Goal: Information Seeking & Learning: Learn about a topic

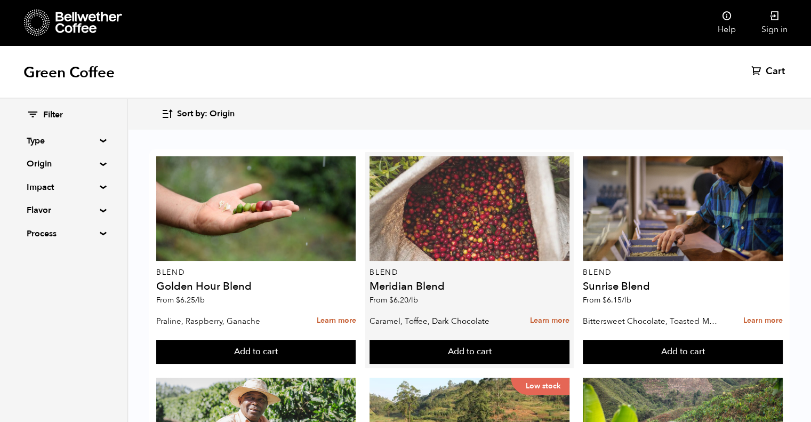
scroll to position [736, 0]
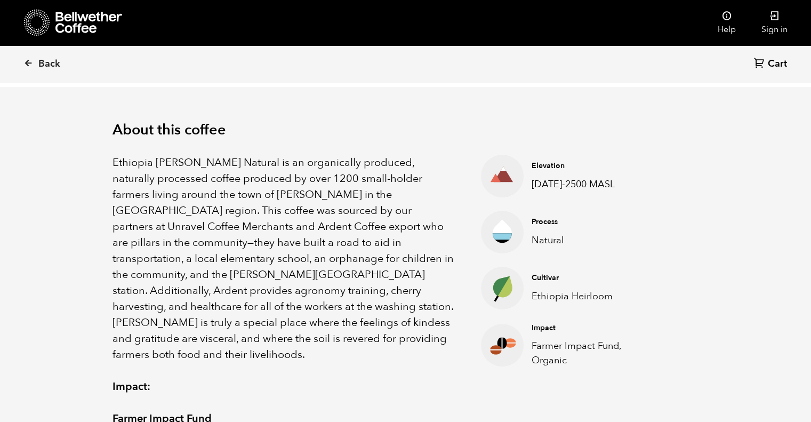
scroll to position [308, 0]
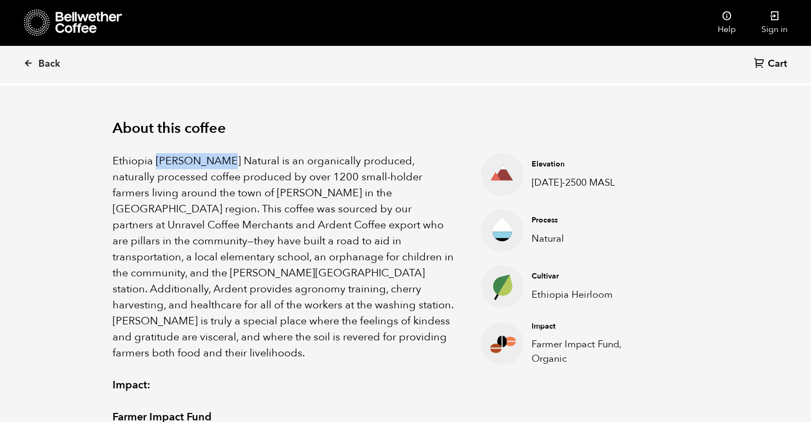
drag, startPoint x: 157, startPoint y: 157, endPoint x: 222, endPoint y: 159, distance: 65.0
click at [222, 159] on p "Ethiopia Shanta Golba Natural is an organically produced, naturally processed c…" at bounding box center [283, 257] width 342 height 208
copy p "Shanta Golba"
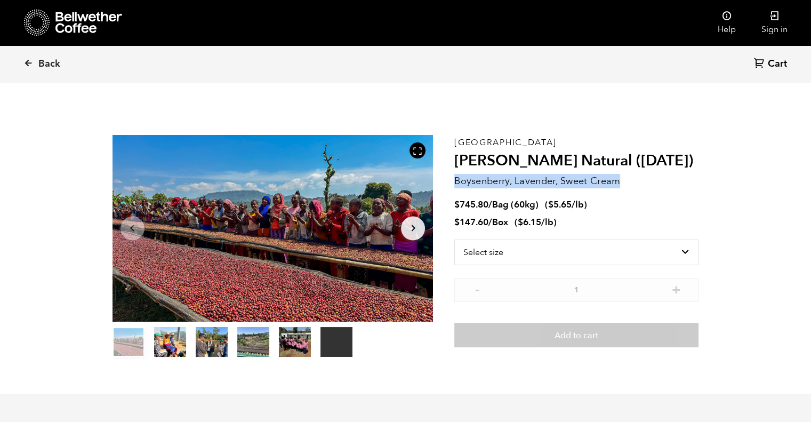
drag, startPoint x: 455, startPoint y: 182, endPoint x: 625, endPoint y: 181, distance: 170.6
click at [625, 181] on p "Boysenberry, Lavender, Sweet Cream" at bounding box center [576, 181] width 244 height 14
copy p "Boysenberry, Lavender, Sweet Cream"
click at [528, 181] on p "Boysenberry, Lavender, Sweet Cream" at bounding box center [576, 181] width 244 height 14
drag, startPoint x: 456, startPoint y: 181, endPoint x: 626, endPoint y: 178, distance: 169.5
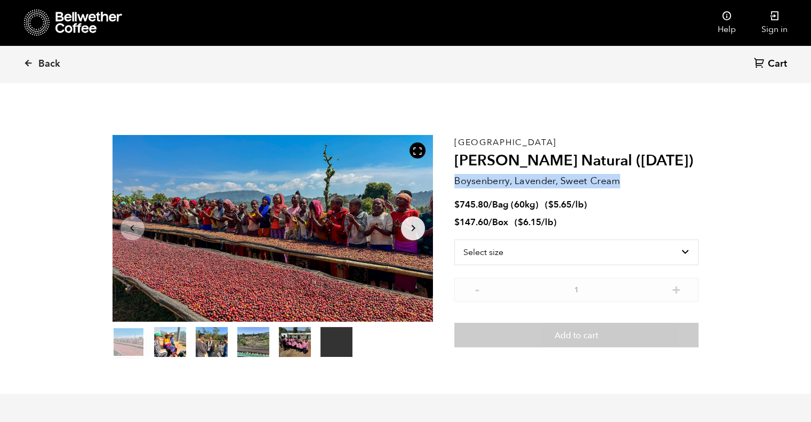
click at [626, 178] on p "Boysenberry, Lavender, Sweet Cream" at bounding box center [576, 181] width 244 height 14
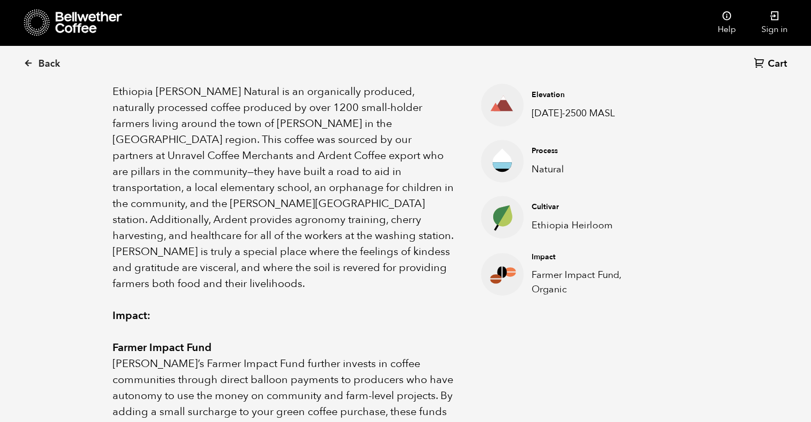
scroll to position [377, 0]
click at [546, 229] on p "Ethiopia Heirloom" at bounding box center [590, 225] width 119 height 14
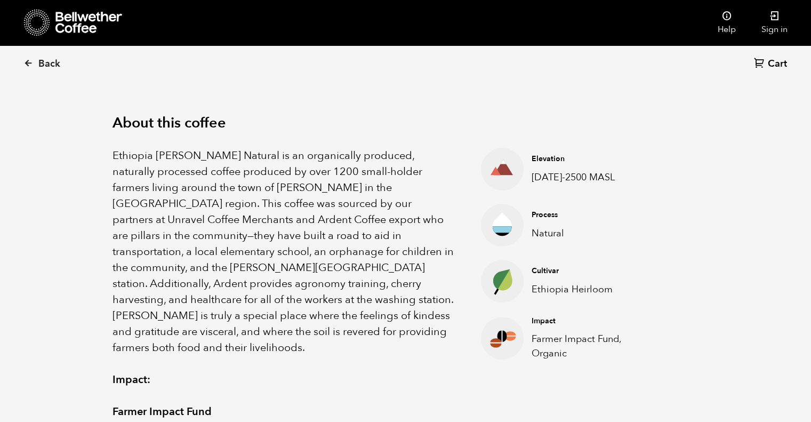
scroll to position [312, 0]
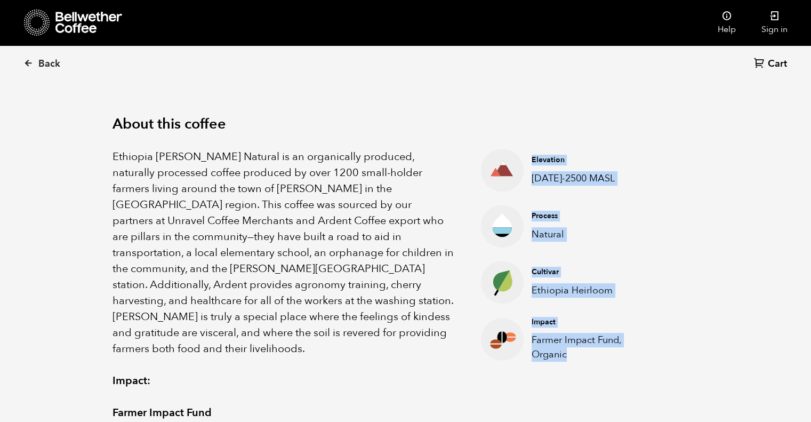
drag, startPoint x: 477, startPoint y: 142, endPoint x: 672, endPoint y: 353, distance: 287.4
click at [672, 353] on div "Ethiopia Shanta Golba Natural is an organically produced, naturally processed c…" at bounding box center [405, 357] width 586 height 448
copy ul "Elevation 1900-2500 MASL Process Natural Cultivar Ethiopia Heirloom Impact Farm…"
click at [624, 181] on p "1900-2500 MASL" at bounding box center [590, 178] width 119 height 14
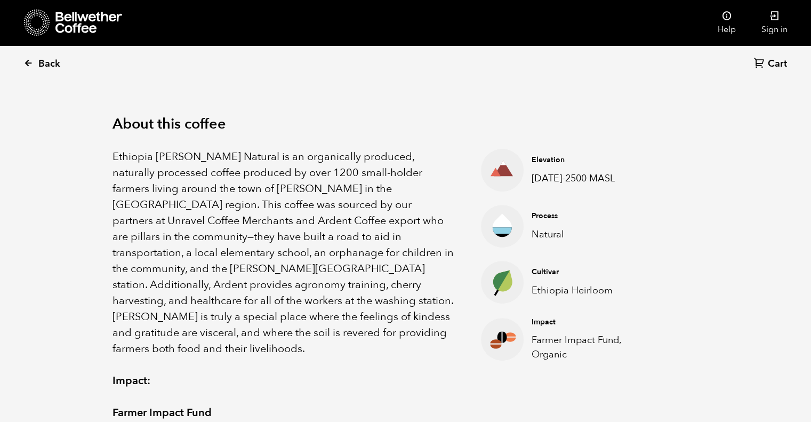
click at [28, 63] on icon at bounding box center [28, 63] width 10 height 10
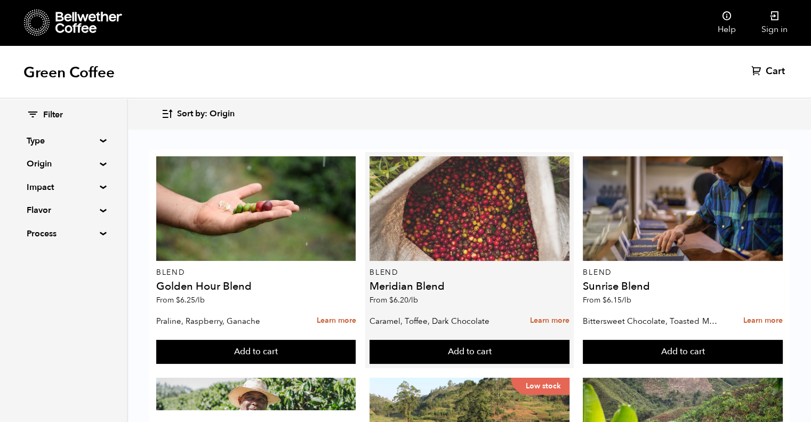
scroll to position [918, 0]
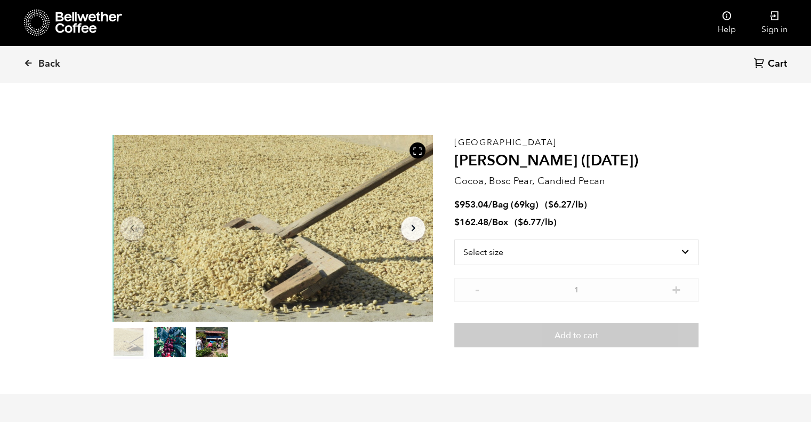
scroll to position [463, 568]
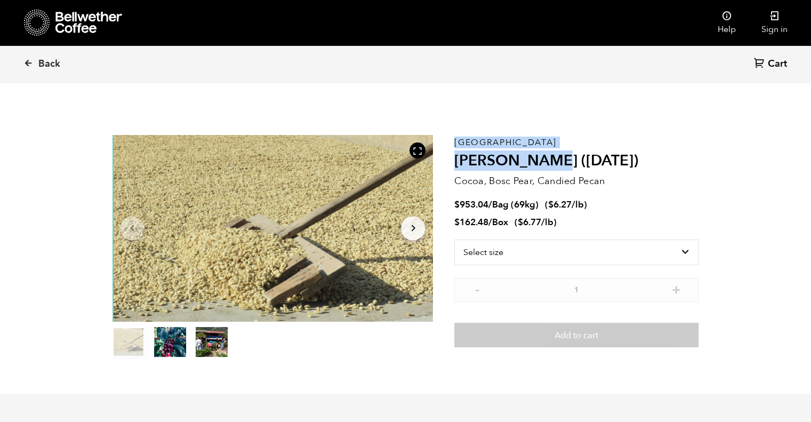
drag, startPoint x: 454, startPoint y: 162, endPoint x: 539, endPoint y: 165, distance: 85.3
click at [539, 165] on section "Item 1 of 3 Arrow Left Arrow Right item 0 item 1 item 2 Item 1 of 3 Guatemala […" at bounding box center [406, 246] width 640 height 293
click at [539, 165] on h2 "[PERSON_NAME] ([DATE])" at bounding box center [576, 161] width 244 height 18
drag, startPoint x: 539, startPoint y: 165, endPoint x: 467, endPoint y: 167, distance: 71.5
click at [467, 167] on h2 "[PERSON_NAME] ([DATE])" at bounding box center [576, 161] width 244 height 18
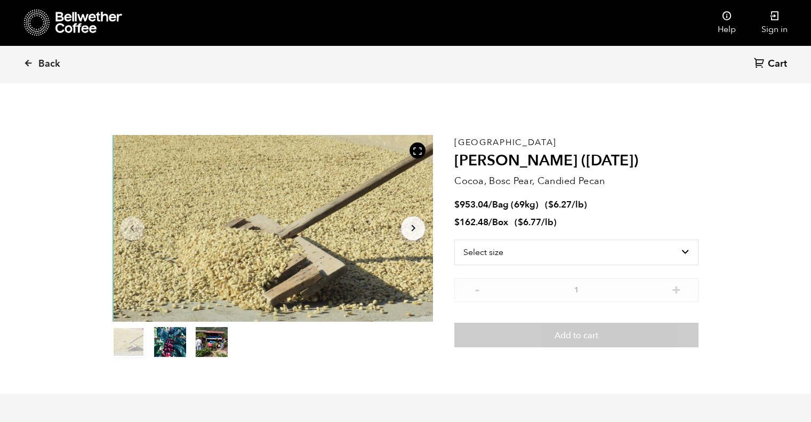
click at [569, 173] on div "Guatemala [PERSON_NAME] ([DATE]) Cocoa, Bosc Pear, Candied Pecan $ 953.04 / Bag…" at bounding box center [576, 247] width 244 height 224
click at [454, 183] on div "Item 1 of 3 Arrow Left Arrow Right item 0 item 1 item 2 Item 1 of 3" at bounding box center [283, 247] width 342 height 224
drag, startPoint x: 455, startPoint y: 180, endPoint x: 602, endPoint y: 185, distance: 146.7
click at [602, 185] on p "Cocoa, Bosc Pear, Candied Pecan" at bounding box center [576, 181] width 244 height 14
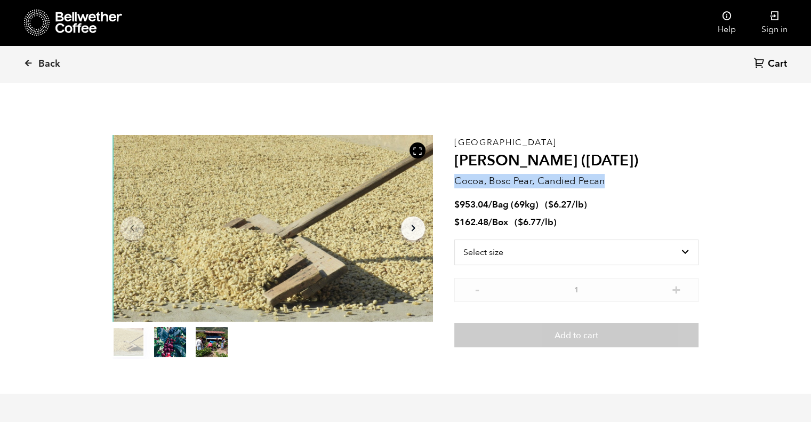
copy p "Cocoa, Bosc Pear, Candied Pecan"
click at [511, 181] on p "Cocoa, Bosc Pear, Candied Pecan" at bounding box center [576, 181] width 244 height 14
drag, startPoint x: 456, startPoint y: 179, endPoint x: 603, endPoint y: 179, distance: 147.1
click at [603, 179] on p "Cocoa, Bosc Pear, Candied Pecan" at bounding box center [576, 181] width 244 height 14
copy p "Cocoa, Bosc Pear, Candied Pecan"
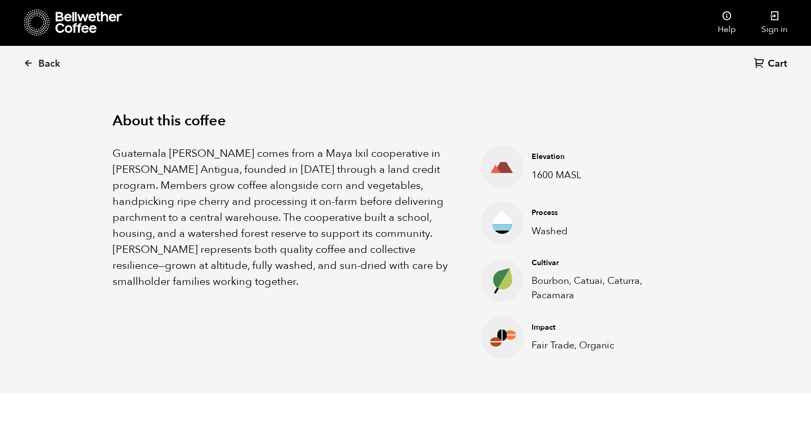
scroll to position [317, 0]
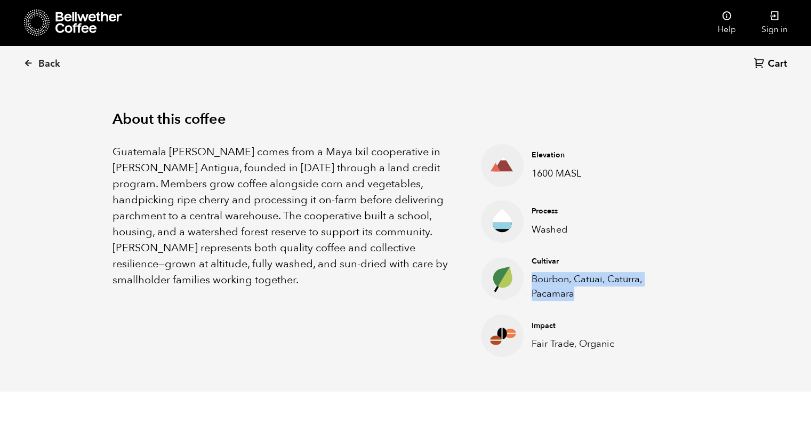
drag, startPoint x: 575, startPoint y: 294, endPoint x: 531, endPoint y: 280, distance: 46.4
click at [531, 280] on p "Bourbon, Catuai, Caturra, Pacamara" at bounding box center [604, 286] width 147 height 29
copy p "Bourbon, Catuai, Caturra, Pacamara"
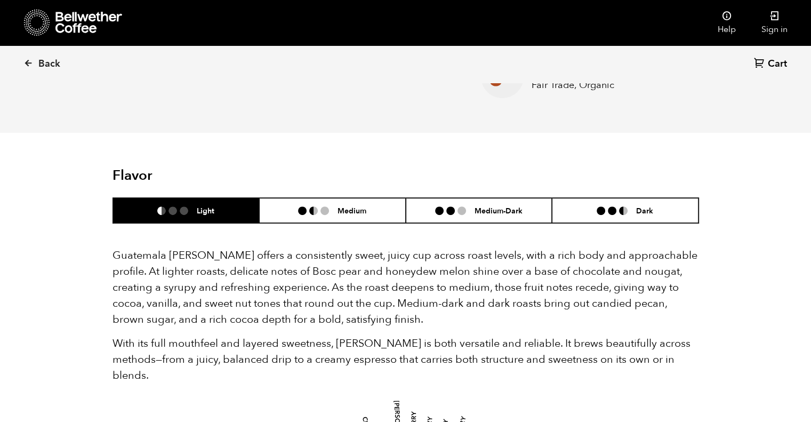
scroll to position [570, 0]
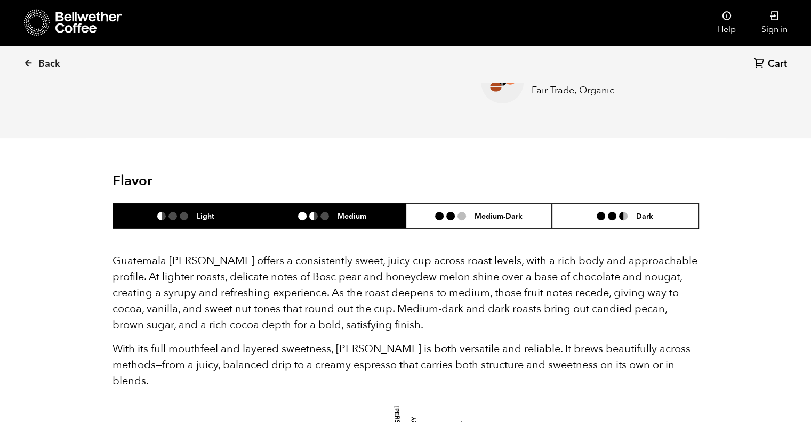
click at [339, 214] on h6 "Medium" at bounding box center [351, 215] width 29 height 9
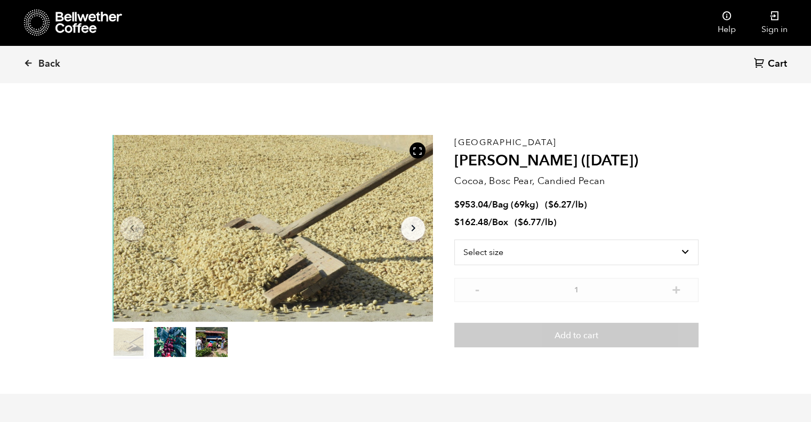
scroll to position [0, 0]
click at [167, 343] on button "item 1" at bounding box center [170, 344] width 32 height 30
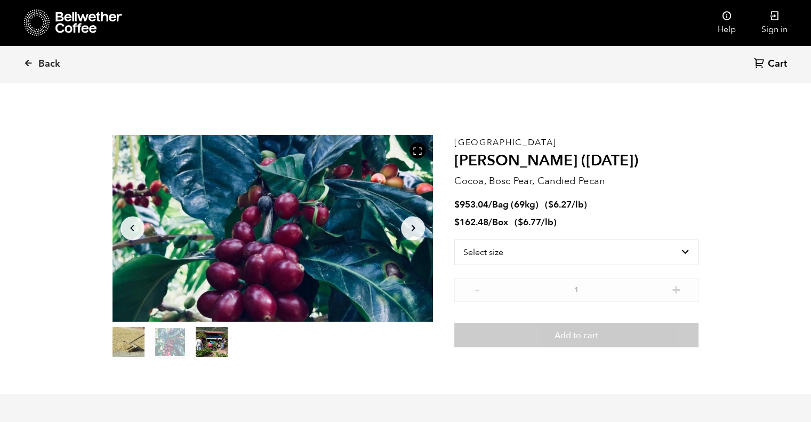
click at [196, 347] on button "item 2" at bounding box center [212, 344] width 32 height 30
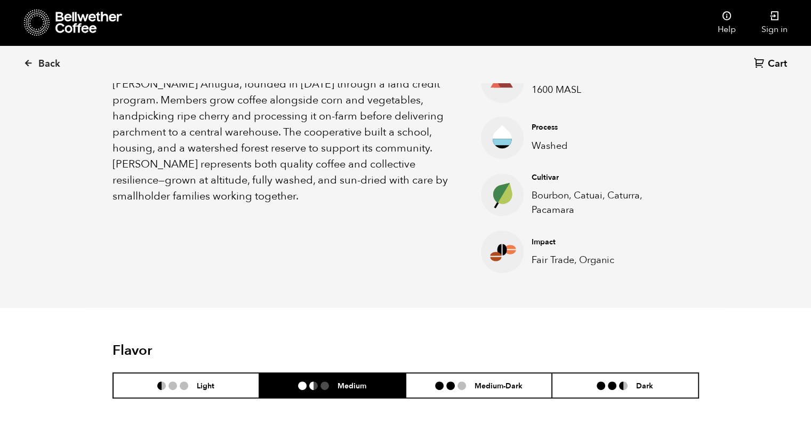
scroll to position [401, 0]
click at [548, 212] on p "Bourbon, Catuai, Caturra, Pacamara" at bounding box center [604, 202] width 147 height 29
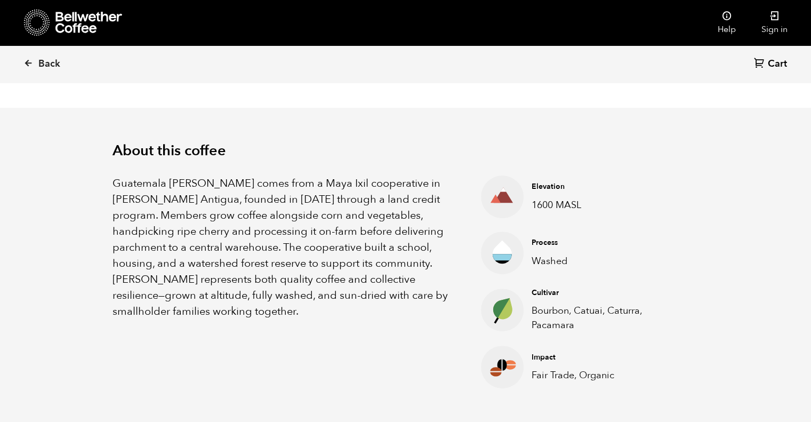
scroll to position [0, 0]
